Goal: Task Accomplishment & Management: Complete application form

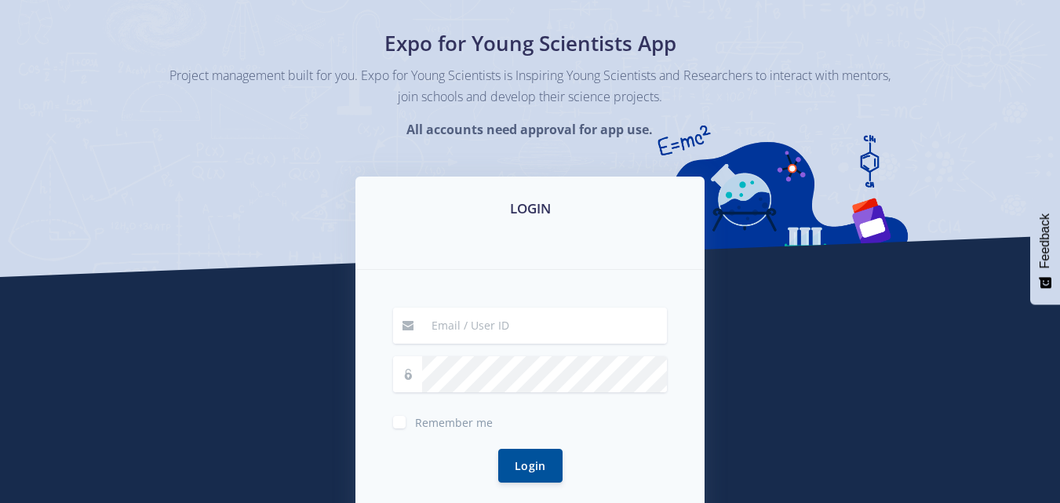
scroll to position [312, 0]
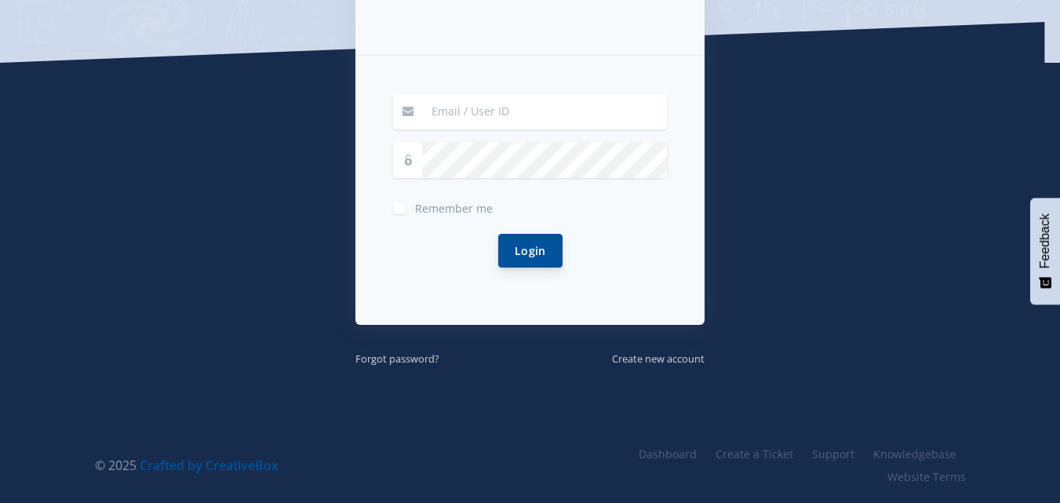
type input "hannahcassimjee@gmail.com"
click at [532, 255] on button "Login" at bounding box center [530, 251] width 64 height 34
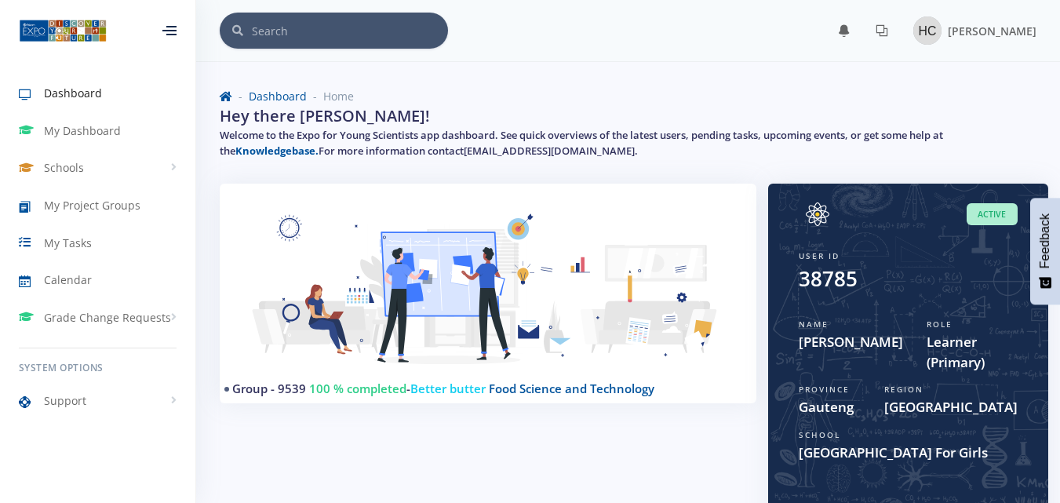
scroll to position [12, 12]
click at [122, 135] on link "My Dashboard" at bounding box center [97, 131] width 195 height 36
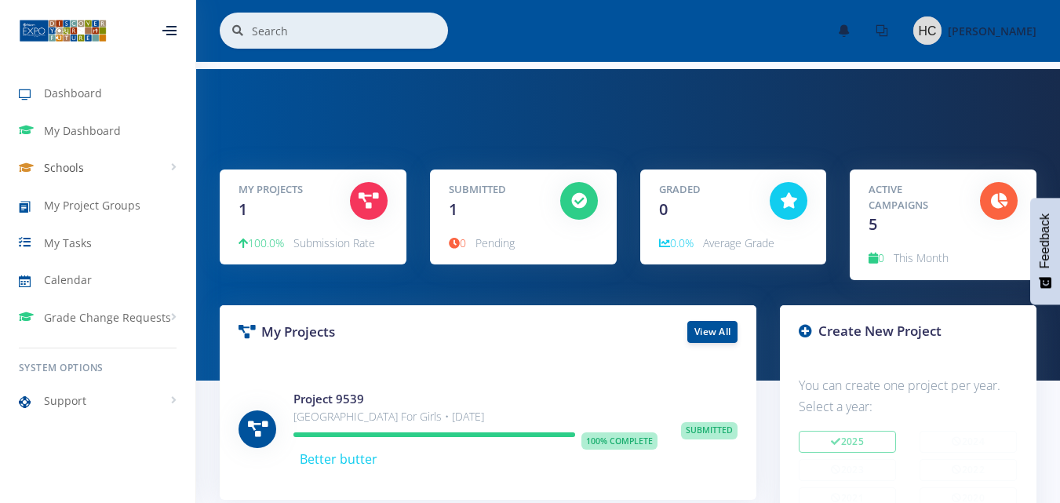
click at [148, 164] on link "Schools" at bounding box center [97, 168] width 195 height 36
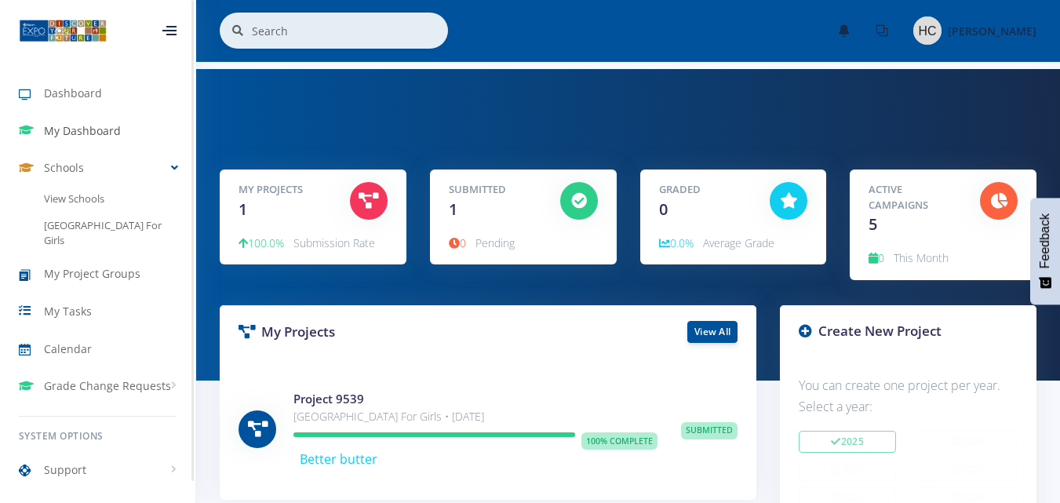
click at [148, 118] on link "My Dashboard" at bounding box center [97, 131] width 195 height 36
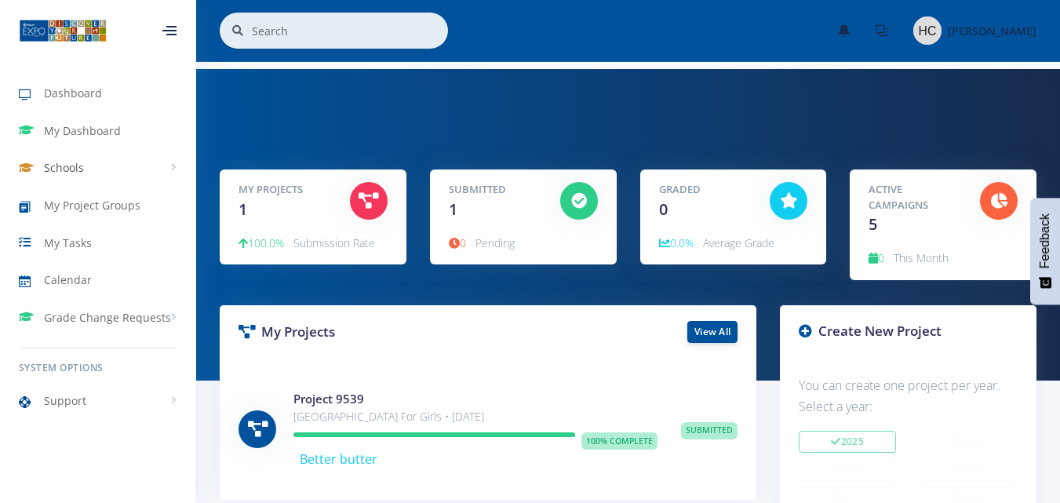
scroll to position [12, 12]
click at [142, 207] on link "My Project Groups" at bounding box center [97, 206] width 195 height 36
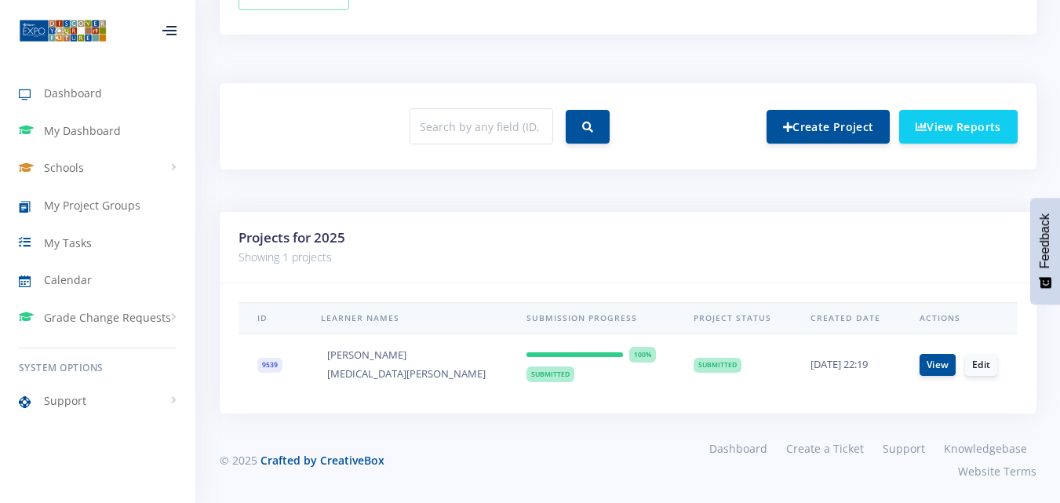
scroll to position [556, 0]
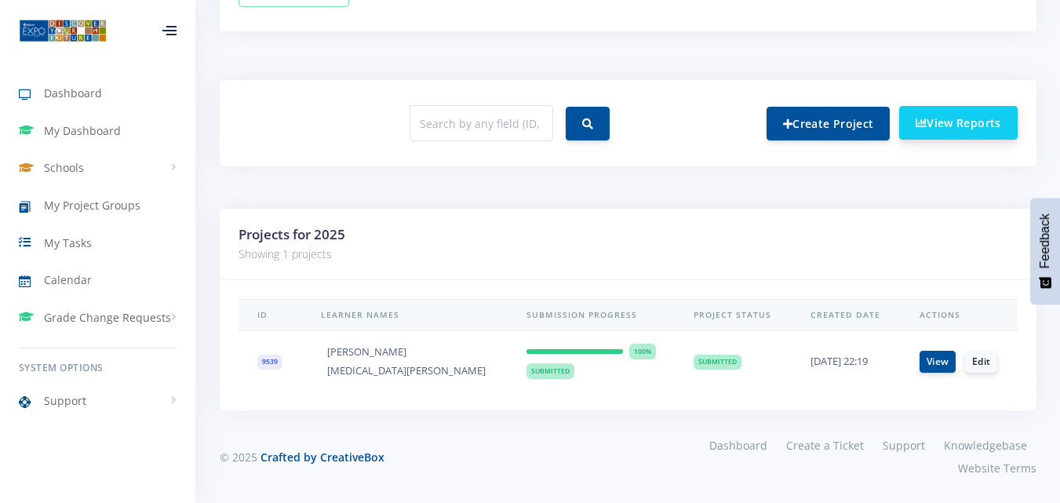
click at [979, 128] on link "View Reports" at bounding box center [958, 123] width 119 height 34
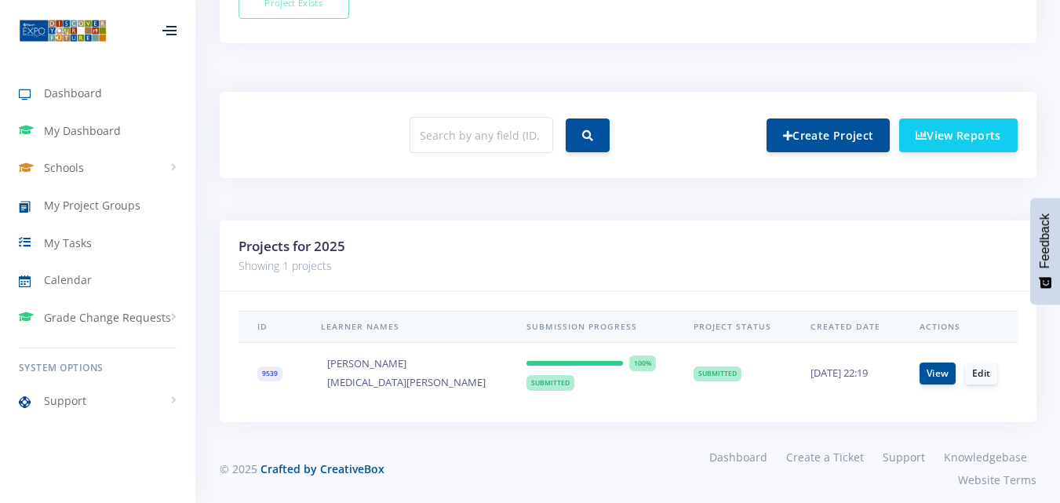
scroll to position [656, 0]
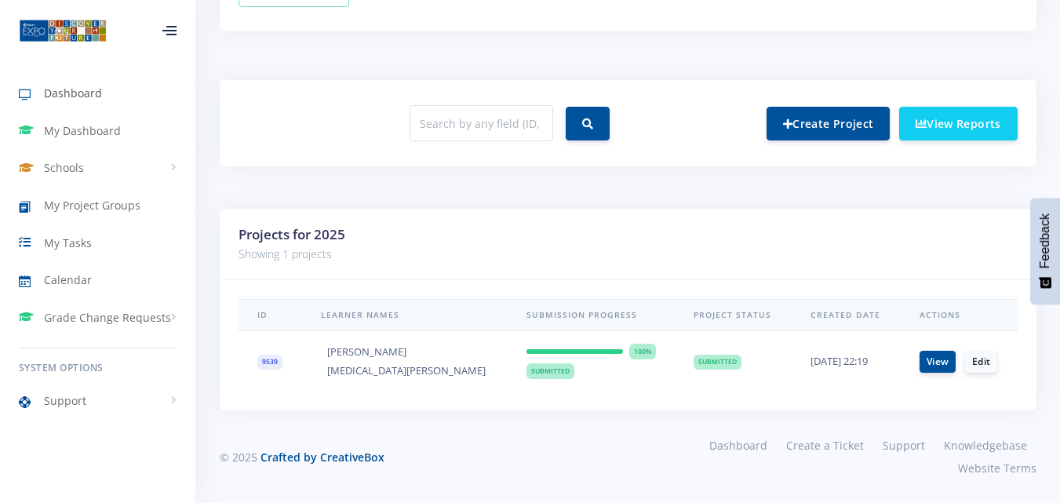
click at [66, 92] on span "Dashboard" at bounding box center [73, 93] width 58 height 16
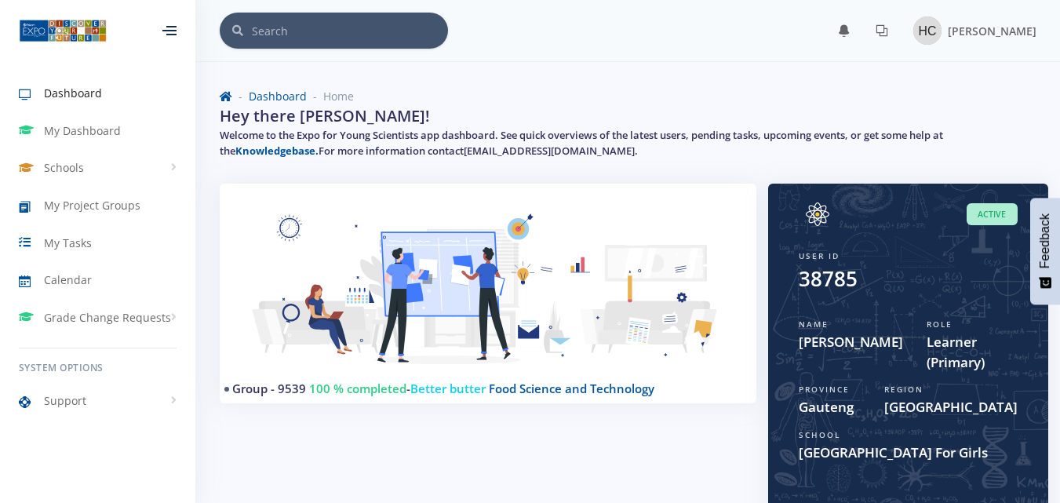
scroll to position [12, 12]
click at [135, 198] on span "My Project Groups" at bounding box center [92, 205] width 97 height 16
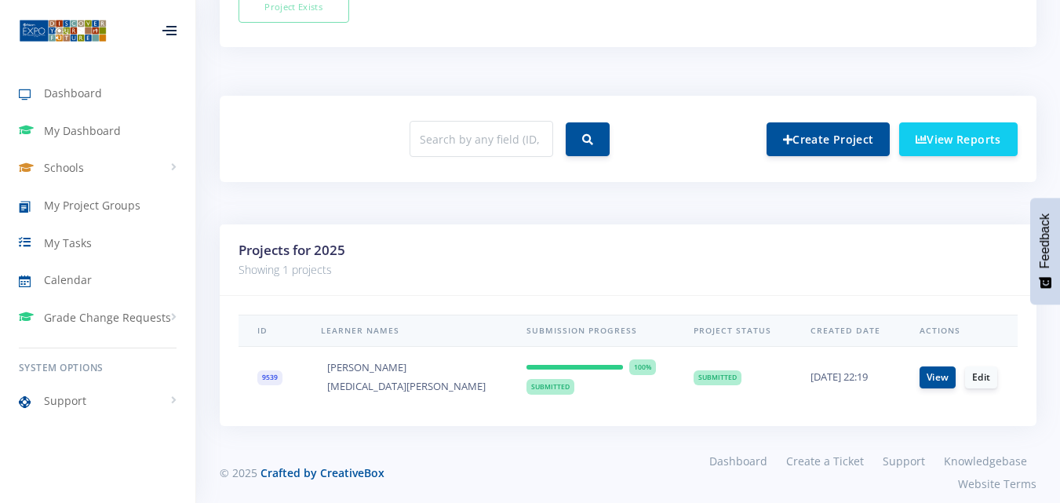
scroll to position [549, 0]
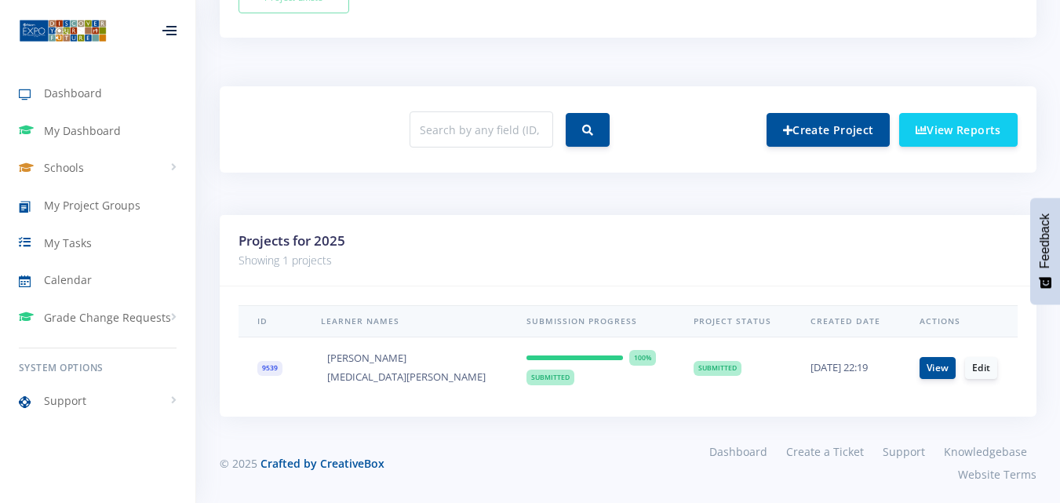
click at [913, 379] on td "View Edit" at bounding box center [959, 367] width 117 height 60
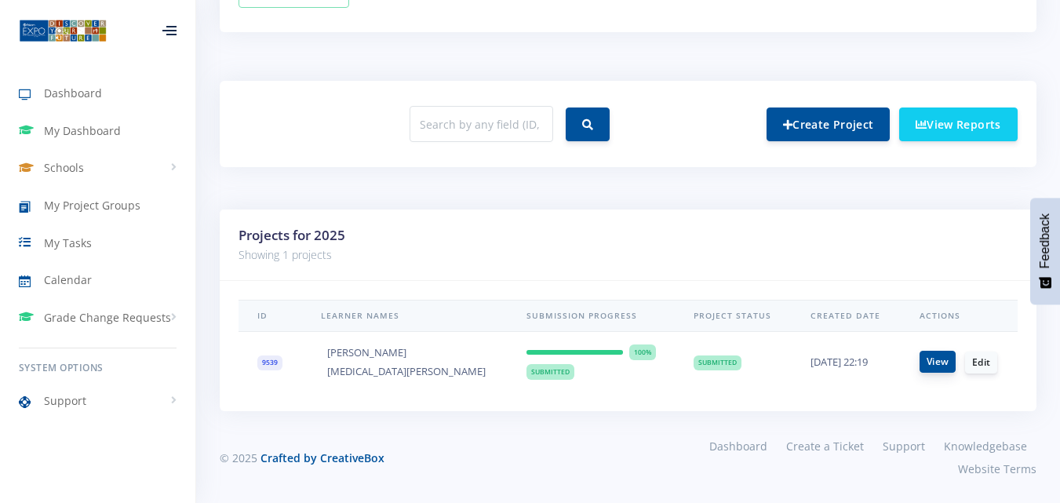
scroll to position [556, 0]
click at [943, 362] on link "View" at bounding box center [938, 361] width 36 height 22
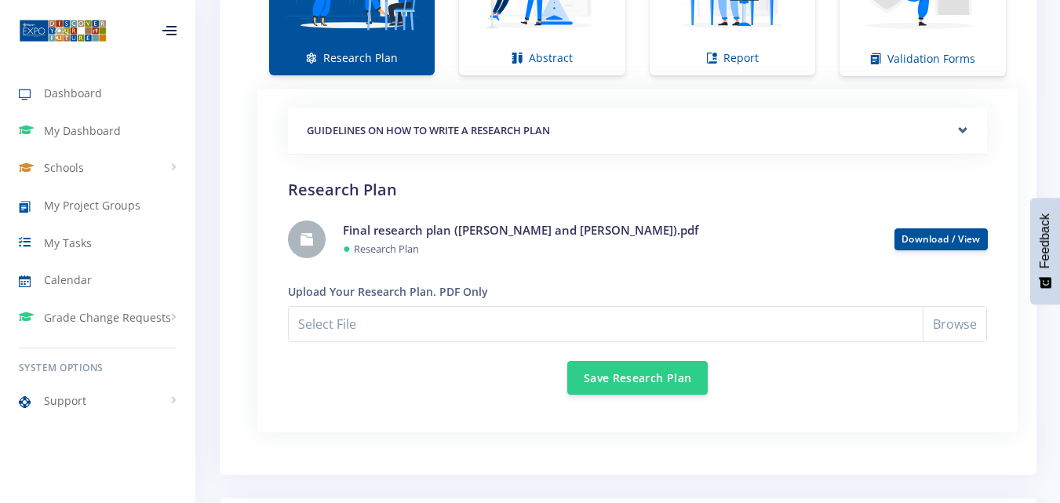
scroll to position [1177, 0]
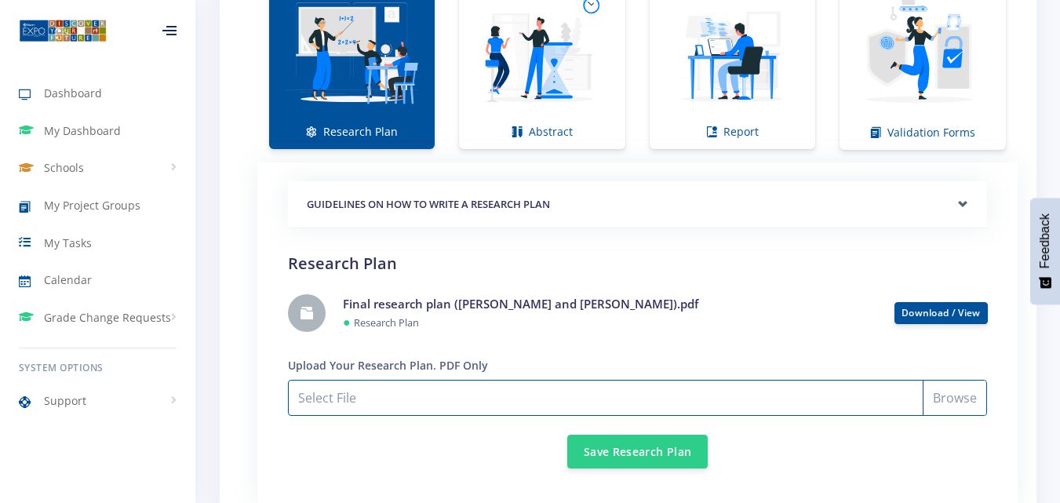
drag, startPoint x: 418, startPoint y: 360, endPoint x: 964, endPoint y: 358, distance: 545.4
click at [964, 380] on input "Select File" at bounding box center [637, 398] width 699 height 36
type input "C:\fakepath\Final research plan ([PERSON_NAME] and [PERSON_NAME]).pdf"
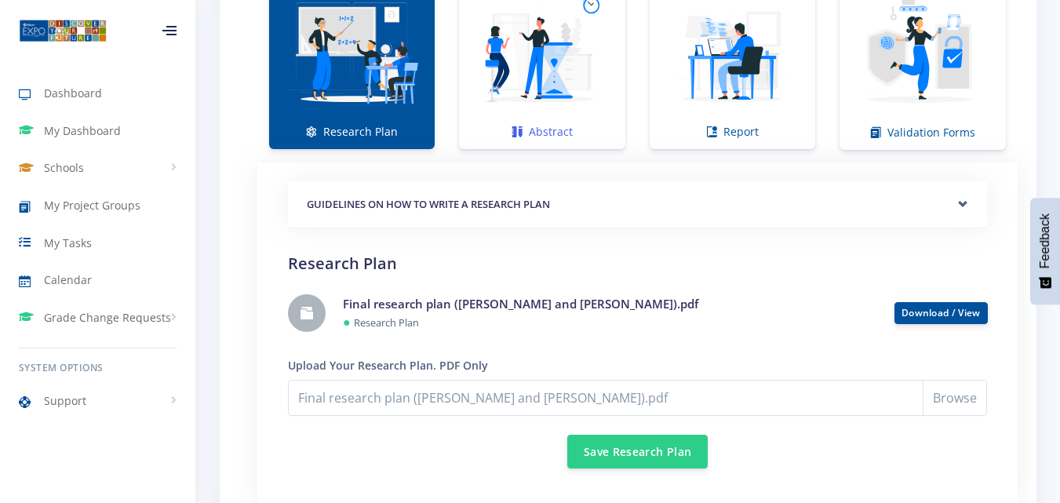
click at [588, 80] on img at bounding box center [542, 52] width 140 height 140
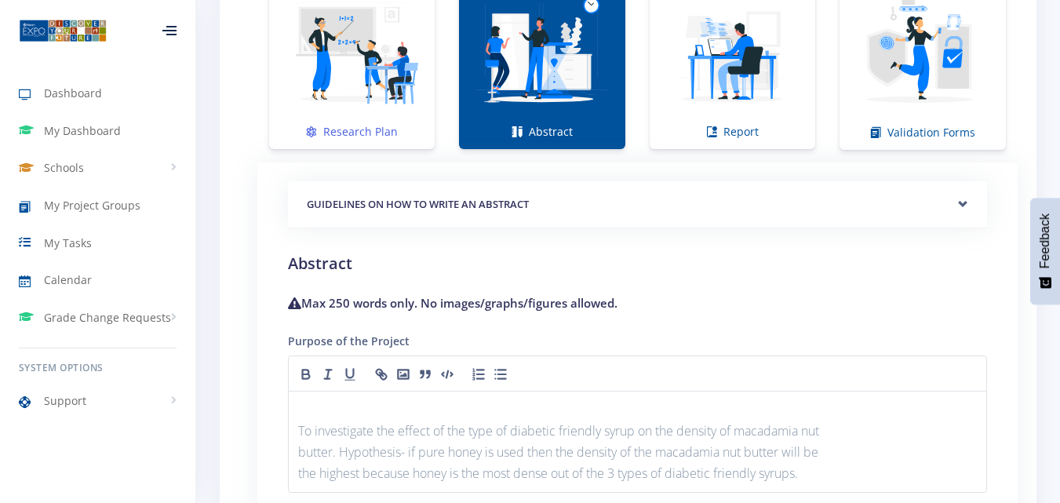
click at [392, 90] on link "Research Plan" at bounding box center [352, 61] width 166 height 176
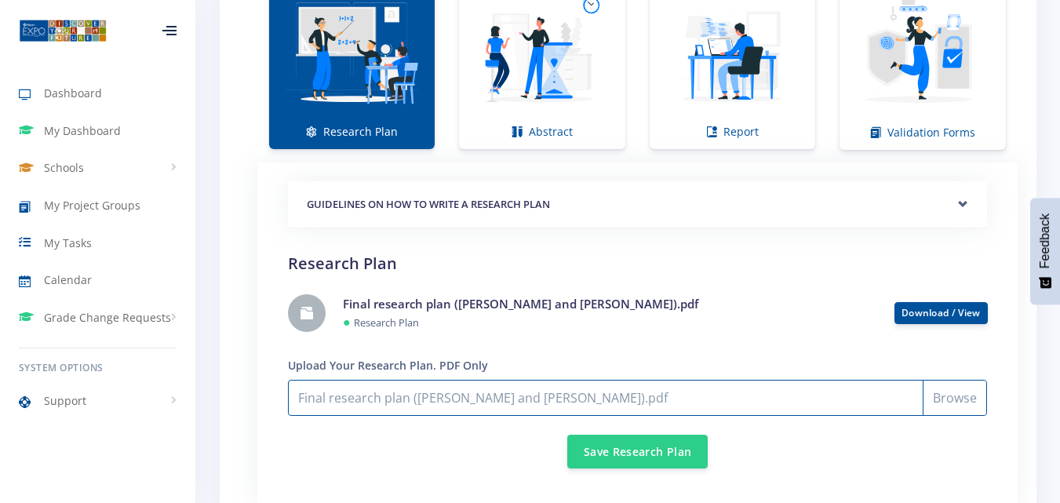
click at [938, 380] on input "Final research plan ([PERSON_NAME] and [PERSON_NAME]).pdf" at bounding box center [637, 398] width 699 height 36
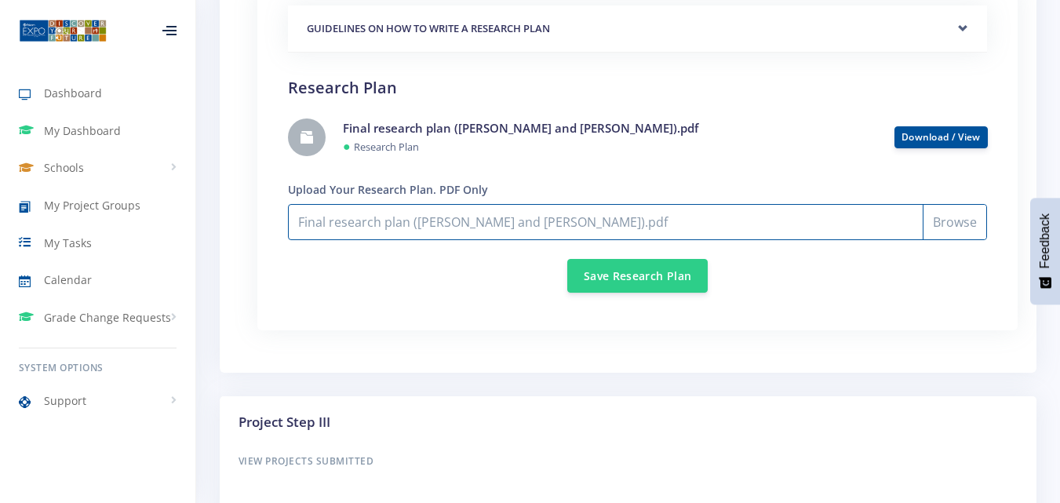
scroll to position [1256, 0]
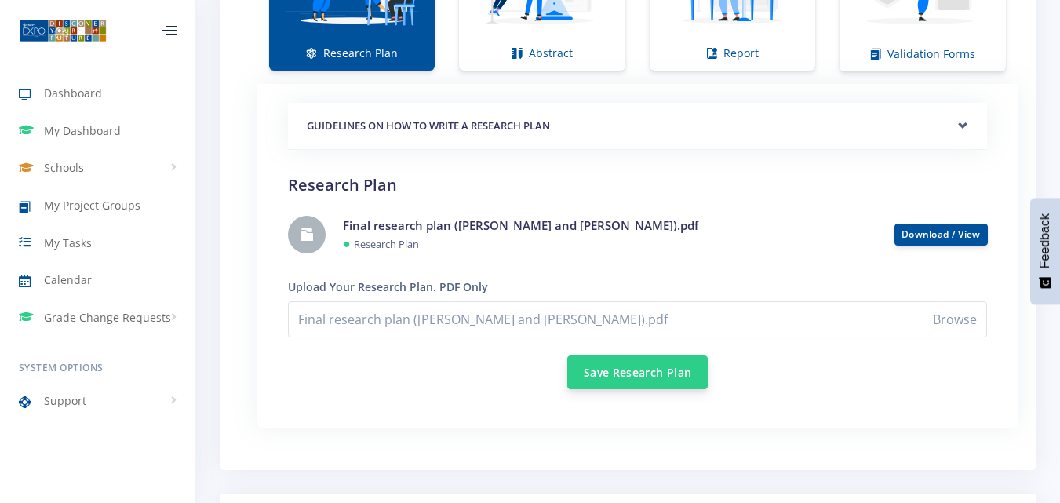
click at [680, 356] on button "Save Research Plan" at bounding box center [637, 373] width 140 height 34
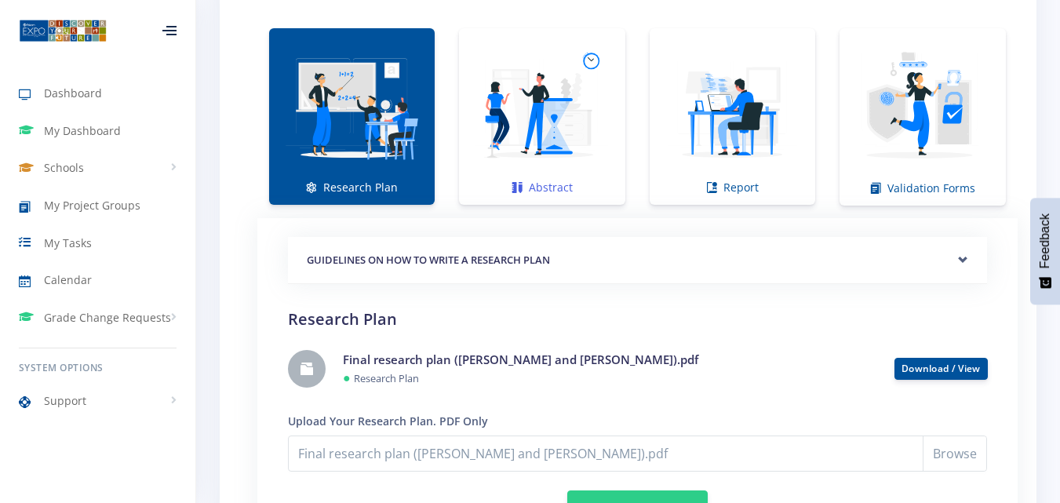
scroll to position [1099, 0]
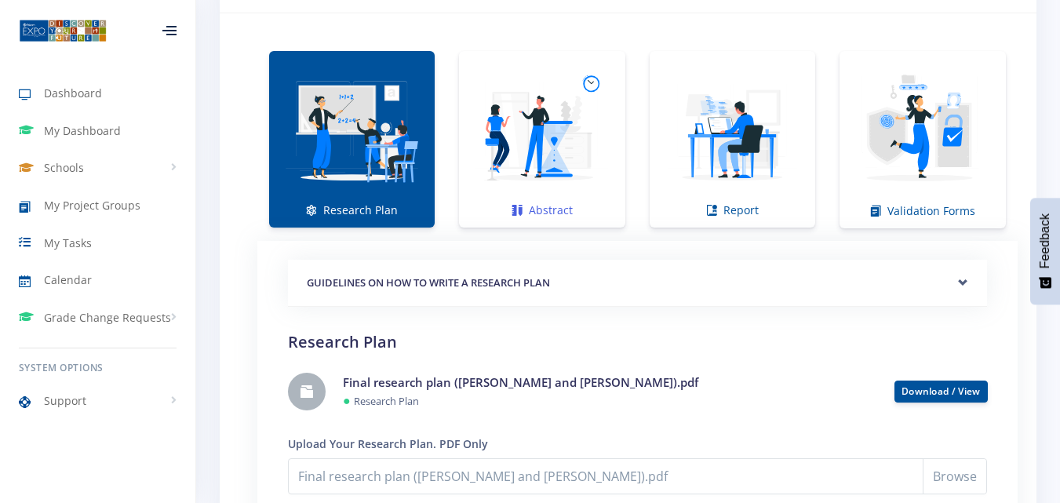
click at [585, 141] on img at bounding box center [542, 130] width 140 height 140
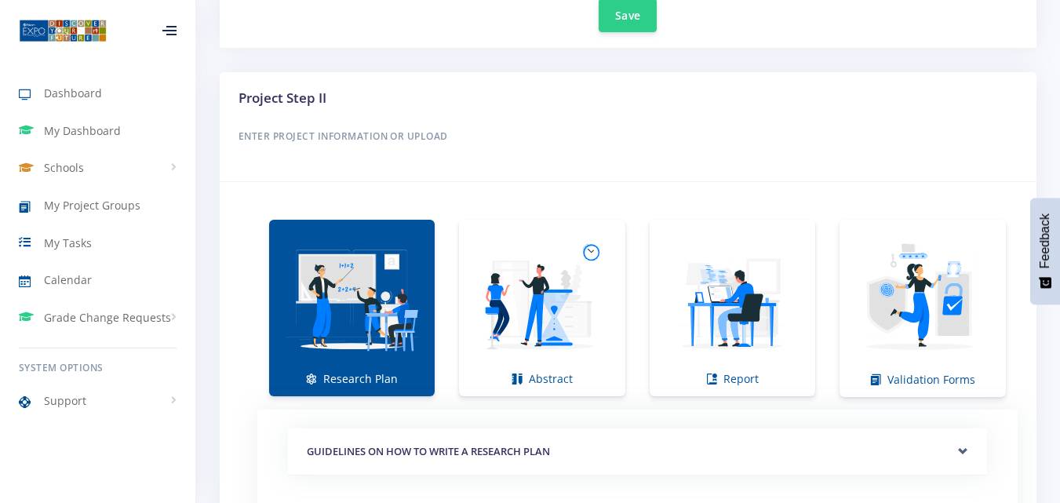
scroll to position [1020, 0]
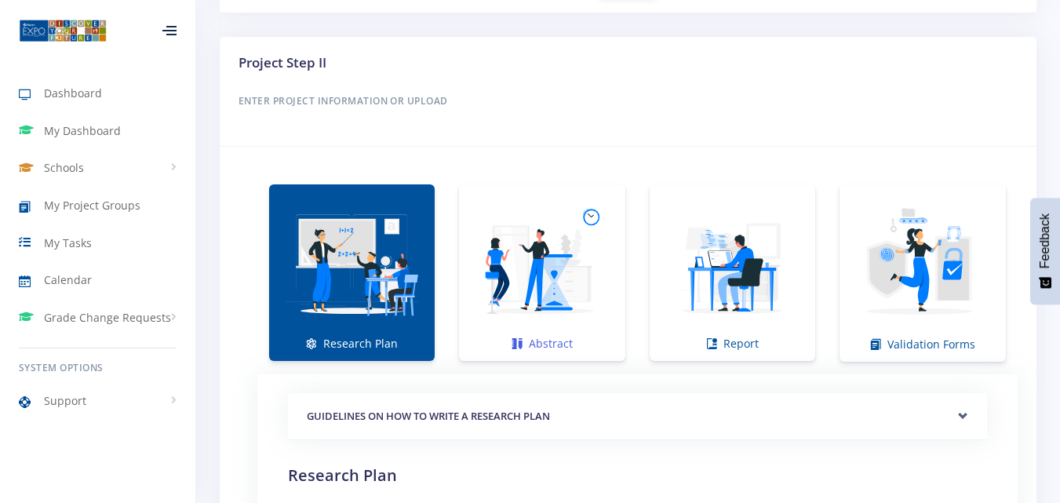
click at [574, 239] on img at bounding box center [542, 264] width 140 height 140
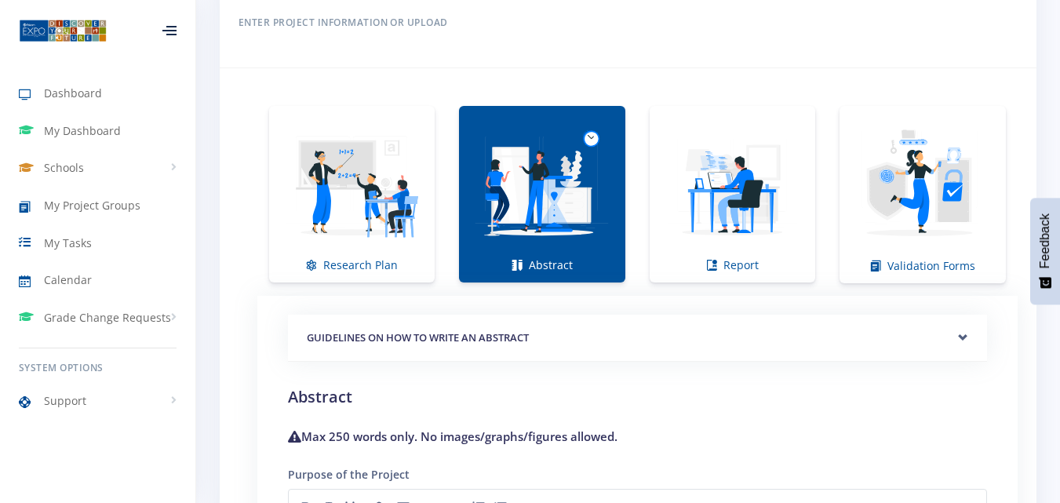
scroll to position [1177, 0]
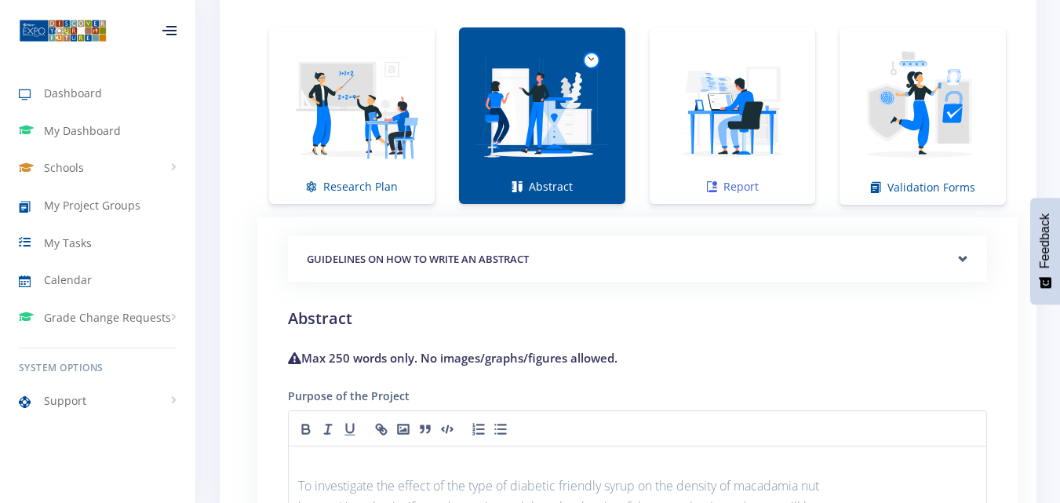
click at [710, 135] on img at bounding box center [732, 107] width 140 height 140
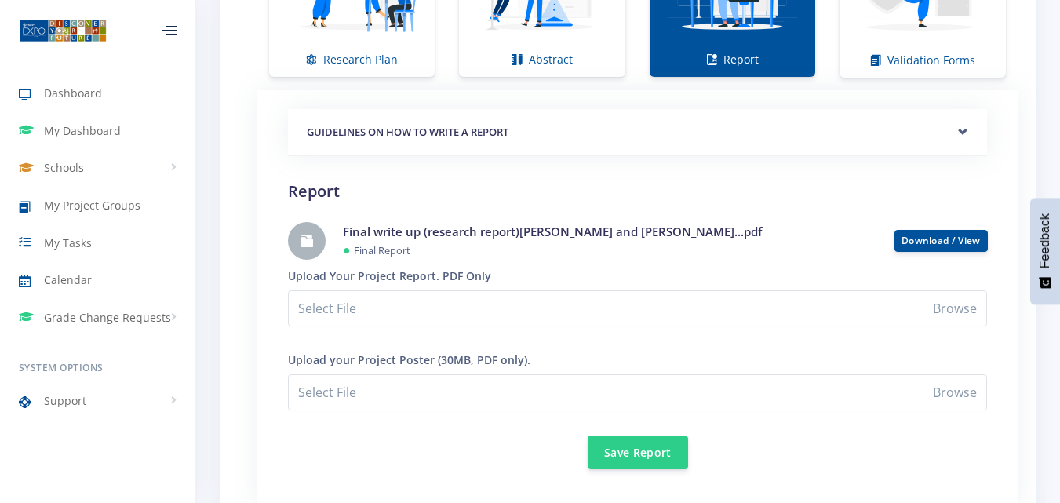
scroll to position [1334, 0]
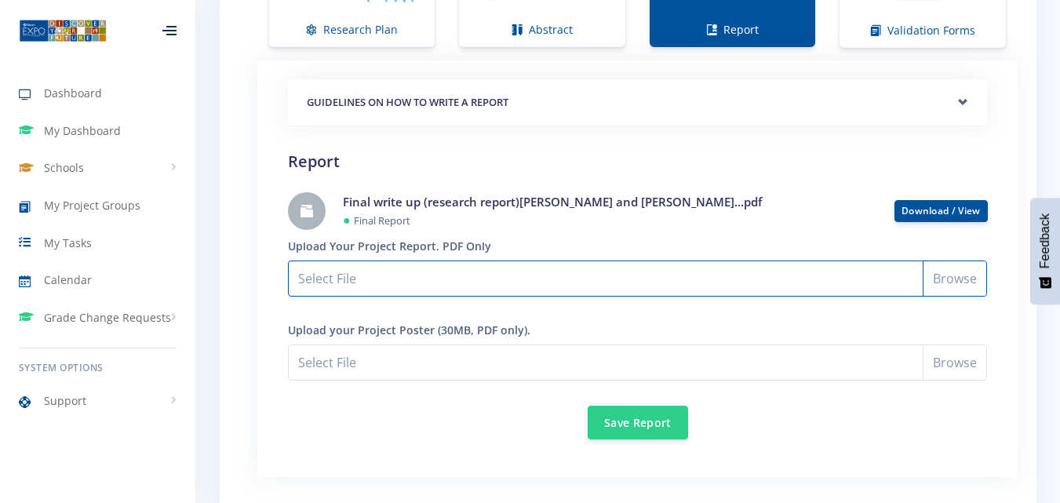
click at [957, 261] on input "Select File" at bounding box center [637, 279] width 699 height 36
type input "C:\fakepath\Final write up (research report)[PERSON_NAME] and [PERSON_NAME]...p…"
